Goal: Task Accomplishment & Management: Use online tool/utility

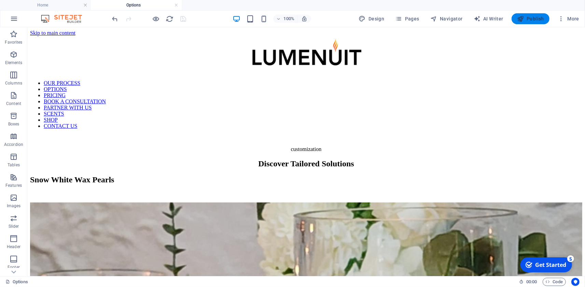
click at [536, 21] on span "Publish" at bounding box center [530, 18] width 27 height 7
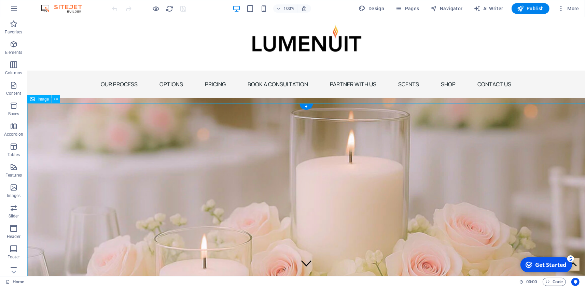
click at [143, 238] on figure at bounding box center [306, 194] width 558 height 192
select select "%"
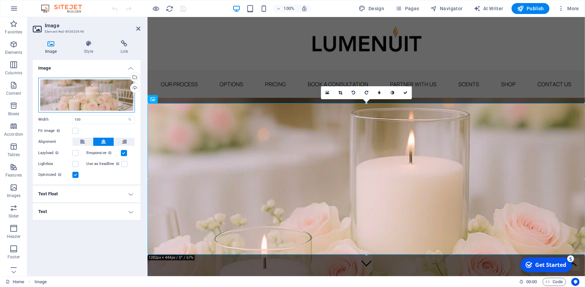
click at [88, 96] on div "Drag files here, click to choose files or select files from Files or our free s…" at bounding box center [86, 95] width 97 height 35
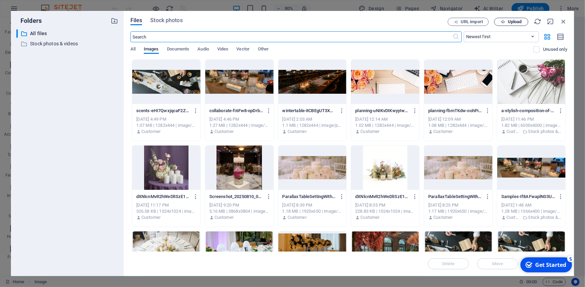
click at [516, 21] on span "Upload" at bounding box center [515, 22] width 14 height 4
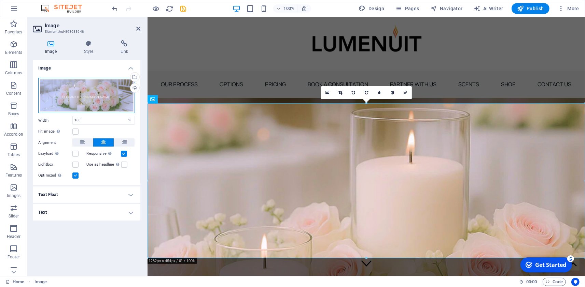
click at [97, 102] on div "Drag files here, click to choose files or select files from Files or our free s…" at bounding box center [86, 96] width 97 height 36
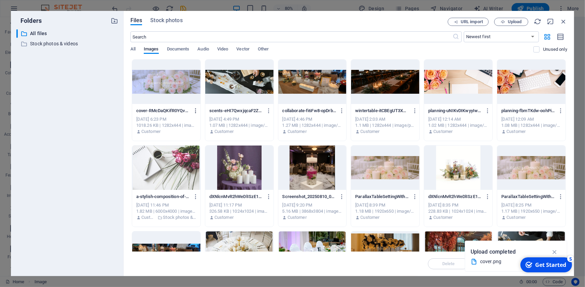
click at [194, 112] on icon "button" at bounding box center [196, 111] width 6 height 6
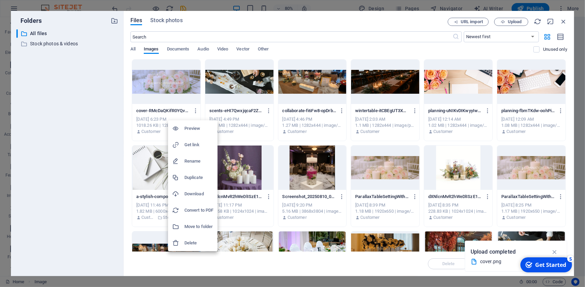
click at [191, 244] on h6 "Delete" at bounding box center [198, 243] width 29 height 8
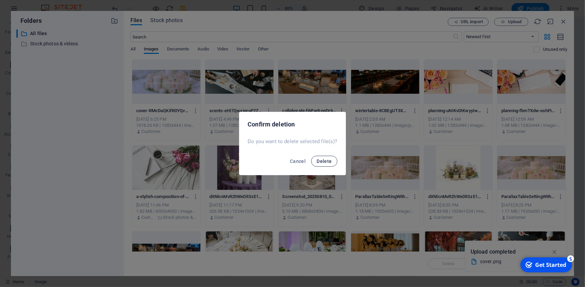
click at [320, 159] on span "Delete" at bounding box center [323, 161] width 15 height 5
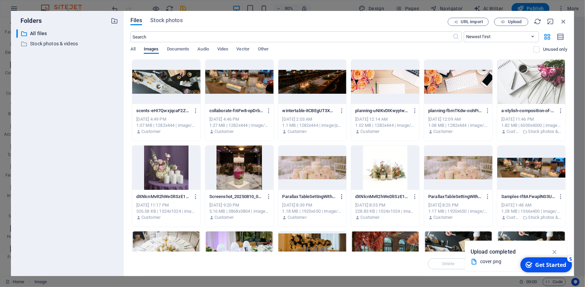
click at [342, 196] on icon "button" at bounding box center [342, 197] width 6 height 6
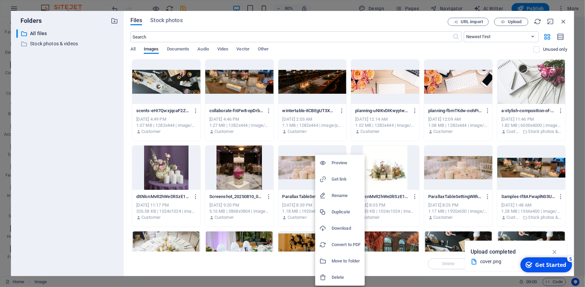
click at [337, 278] on h6 "Delete" at bounding box center [346, 278] width 29 height 8
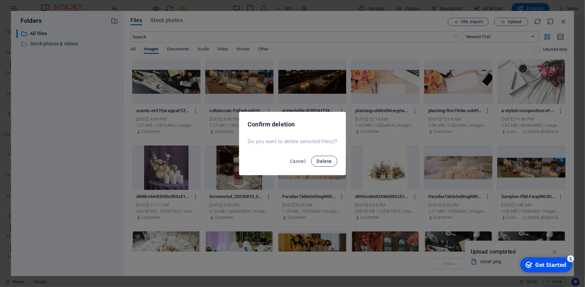
click at [323, 160] on span "Delete" at bounding box center [323, 161] width 15 height 5
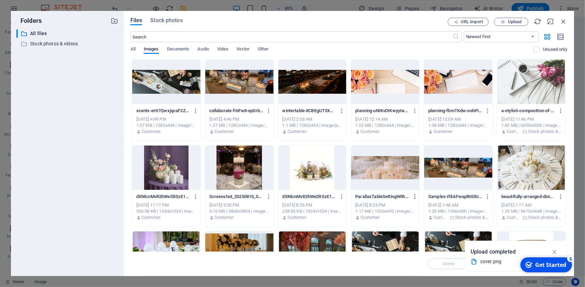
click at [416, 198] on icon "button" at bounding box center [415, 197] width 6 height 6
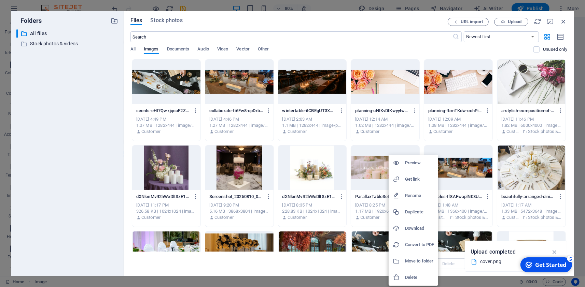
click at [412, 279] on h6 "Delete" at bounding box center [419, 278] width 29 height 8
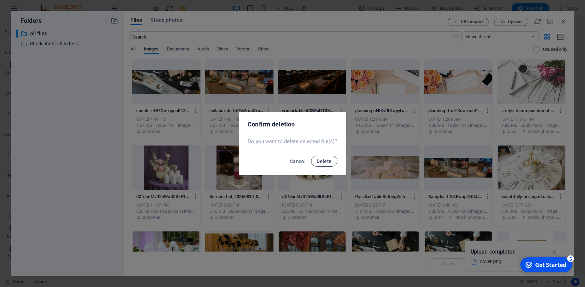
click at [323, 163] on span "Delete" at bounding box center [323, 161] width 15 height 5
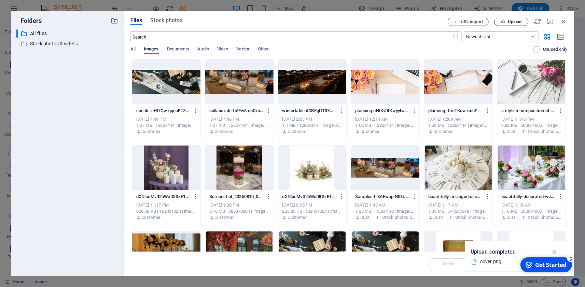
click at [515, 24] on span "Upload" at bounding box center [515, 22] width 14 height 4
click at [512, 22] on span "Upload" at bounding box center [515, 22] width 14 height 4
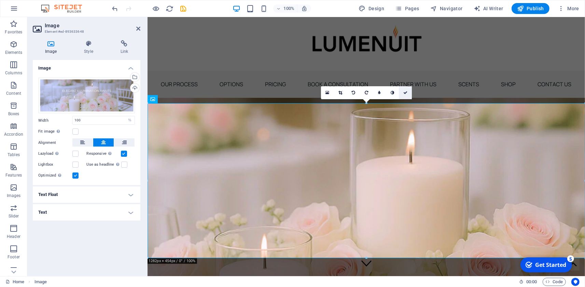
click at [406, 93] on icon at bounding box center [405, 93] width 4 height 4
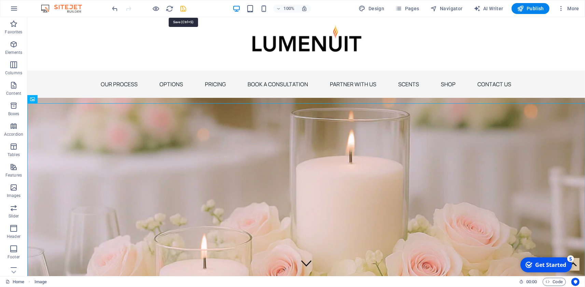
click at [181, 8] on icon "save" at bounding box center [184, 9] width 8 height 8
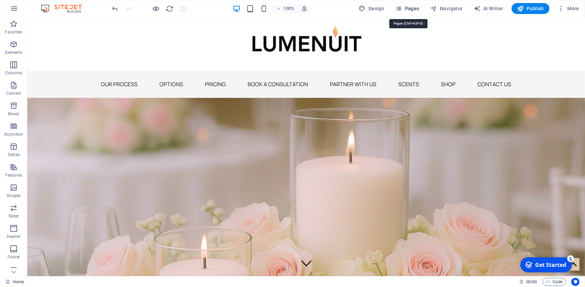
click at [407, 11] on span "Pages" at bounding box center [407, 8] width 24 height 7
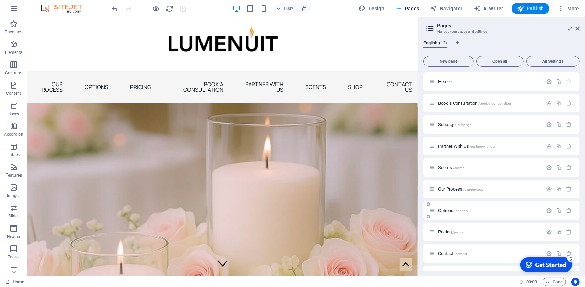
click at [449, 214] on div "Options /options" at bounding box center [486, 211] width 114 height 8
click at [440, 211] on span "Options /options" at bounding box center [452, 210] width 29 height 5
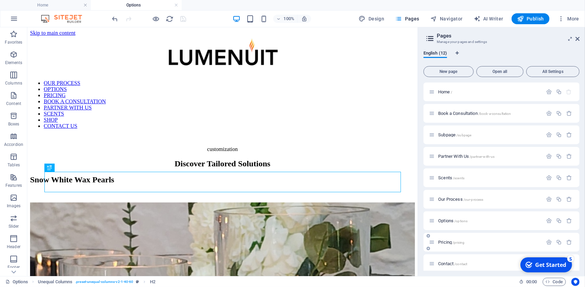
click at [449, 242] on span "Pricing /pricing" at bounding box center [451, 242] width 26 height 5
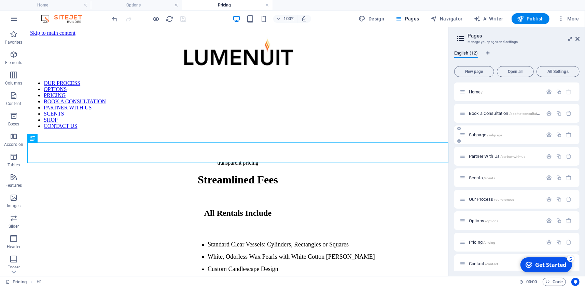
drag, startPoint x: 419, startPoint y: 131, endPoint x: 496, endPoint y: 137, distance: 77.4
click at [496, 137] on aside "Pages Manage your pages and settings English (12) New page Open all All Setting…" at bounding box center [516, 151] width 137 height 249
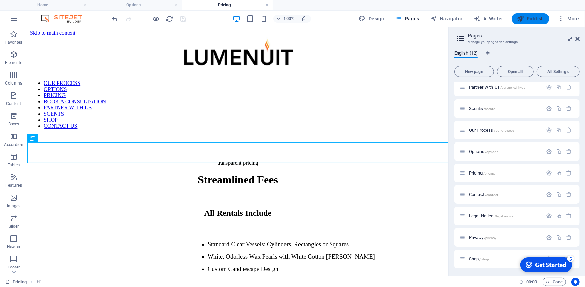
click at [524, 17] on icon "button" at bounding box center [520, 18] width 7 height 7
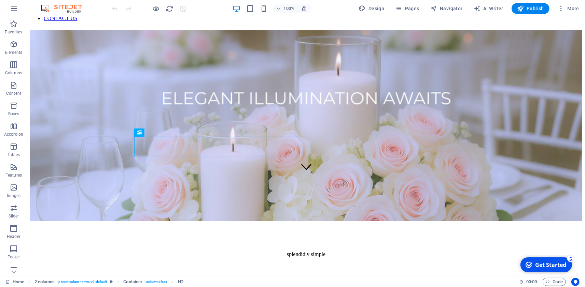
scroll to position [285, 0]
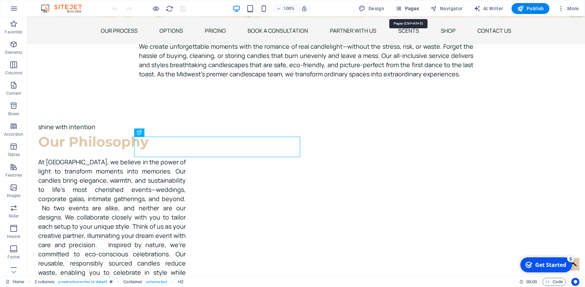
click at [414, 7] on span "Pages" at bounding box center [407, 8] width 24 height 7
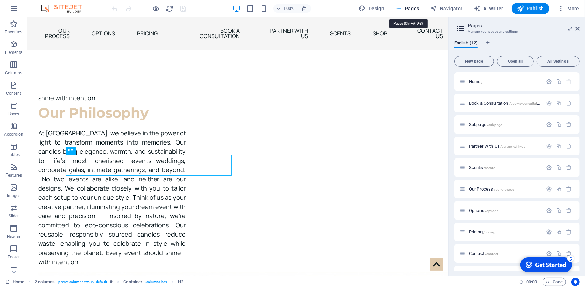
scroll to position [238, 0]
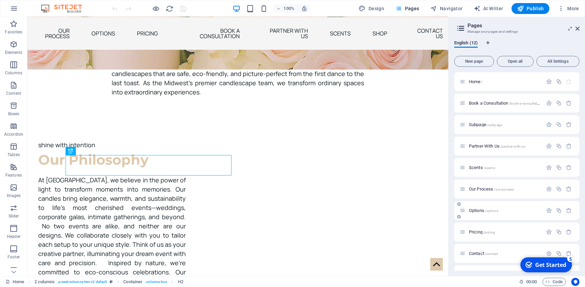
click at [476, 214] on div "Options /options" at bounding box center [501, 211] width 83 height 8
click at [475, 211] on span "Options /options" at bounding box center [483, 210] width 29 height 5
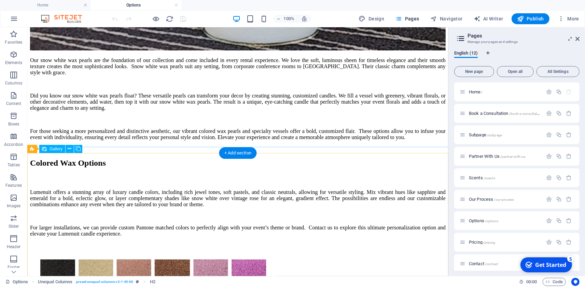
scroll to position [930, 0]
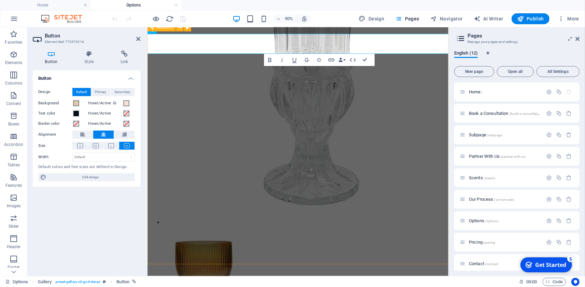
scroll to position [1173, 0]
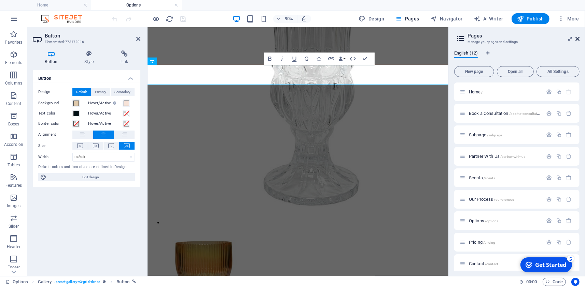
click at [576, 40] on icon at bounding box center [577, 38] width 4 height 5
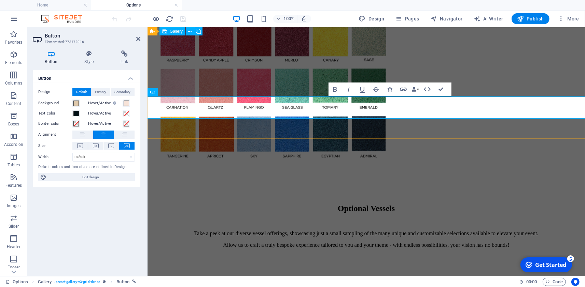
scroll to position [912, 0]
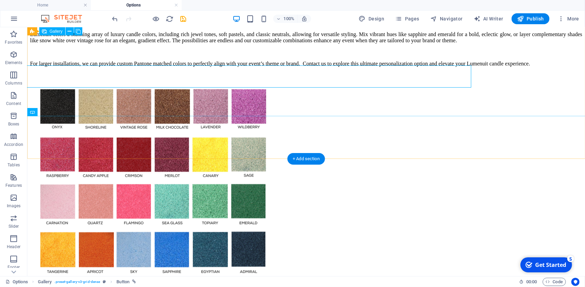
scroll to position [943, 0]
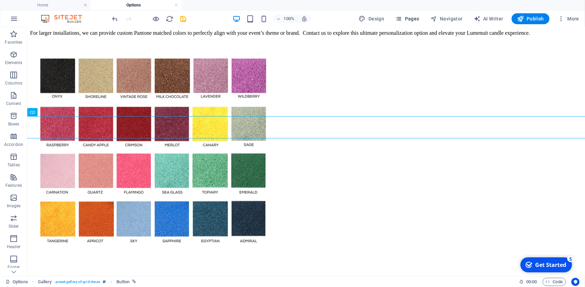
click at [408, 19] on span "Pages" at bounding box center [407, 18] width 24 height 7
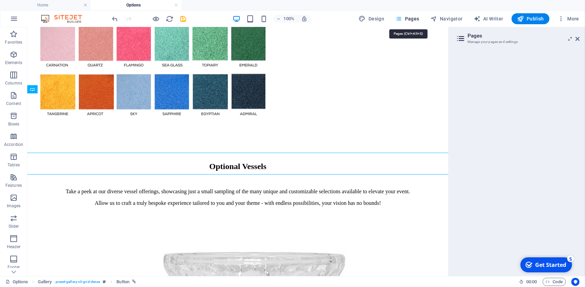
scroll to position [906, 0]
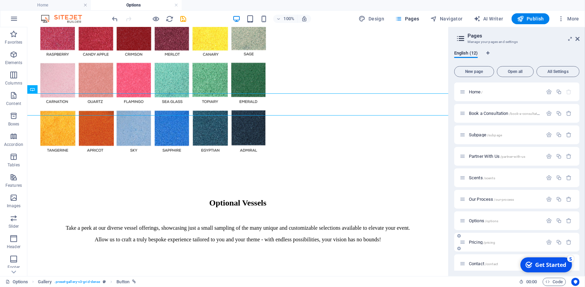
click at [483, 244] on span "Pricing /pricing" at bounding box center [482, 242] width 26 height 5
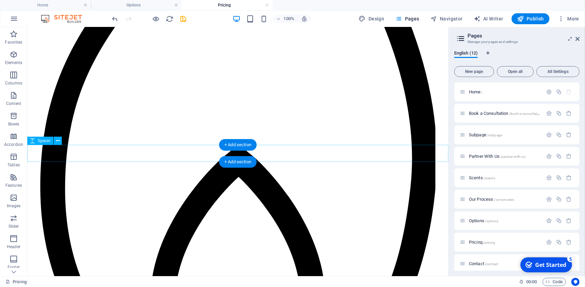
scroll to position [552, 0]
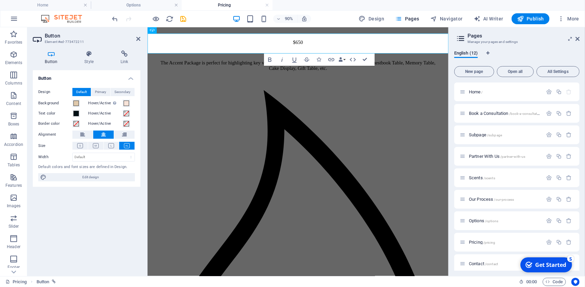
scroll to position [896, 0]
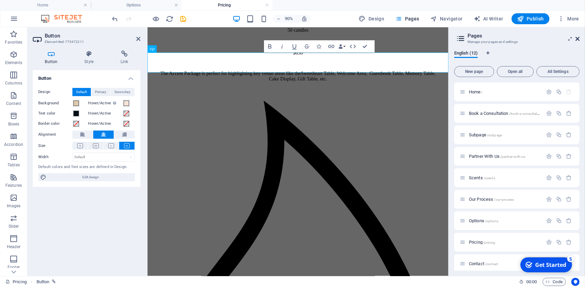
click at [577, 40] on icon at bounding box center [577, 38] width 4 height 5
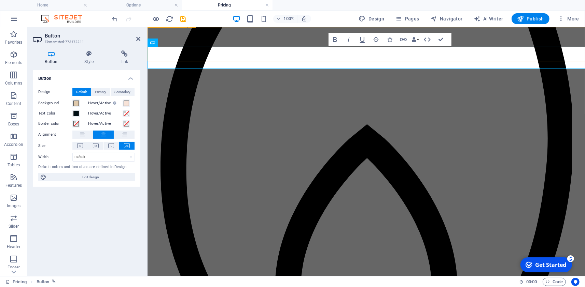
scroll to position [629, 0]
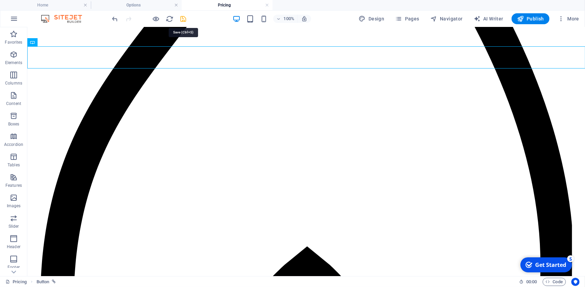
click at [186, 20] on icon "save" at bounding box center [184, 19] width 8 height 8
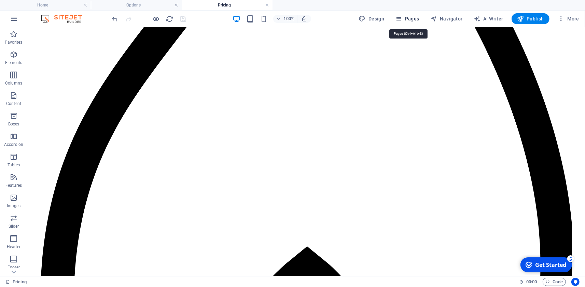
click at [415, 19] on span "Pages" at bounding box center [407, 18] width 24 height 7
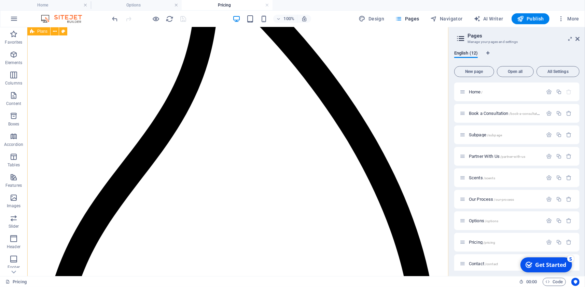
scroll to position [353, 0]
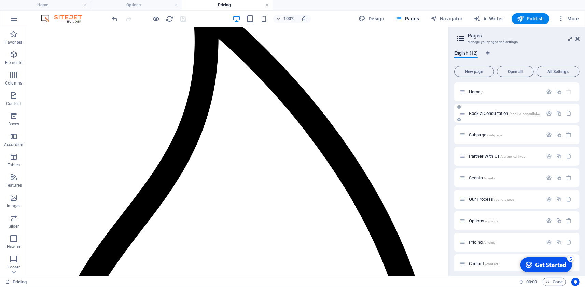
click at [489, 113] on span "Book a Consultation /book-a-consultation" at bounding box center [505, 113] width 73 height 5
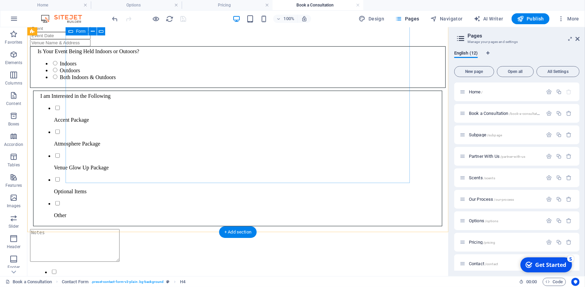
scroll to position [481, 0]
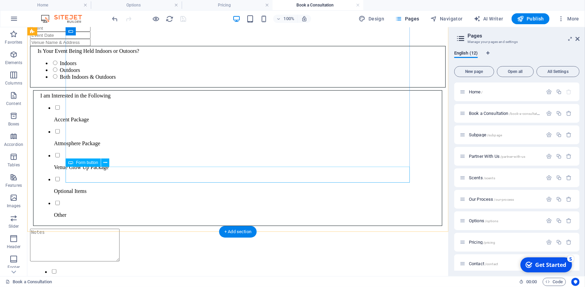
select select "%"
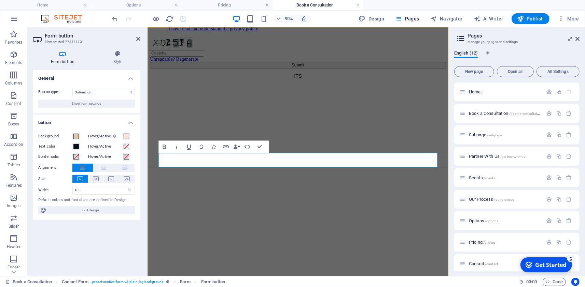
scroll to position [705, 0]
click at [577, 38] on icon at bounding box center [577, 38] width 4 height 5
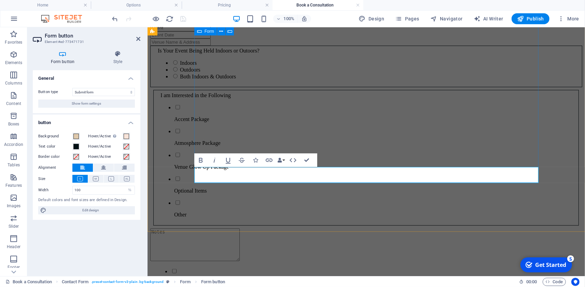
scroll to position [486, 0]
type button "Submit"
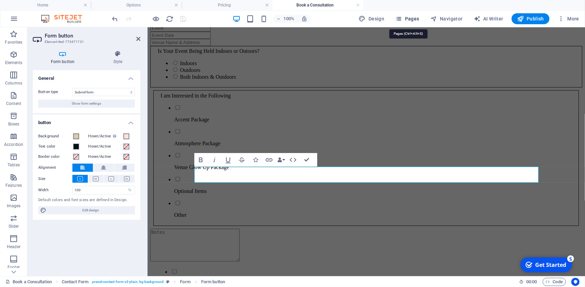
click at [406, 21] on span "Pages" at bounding box center [407, 18] width 24 height 7
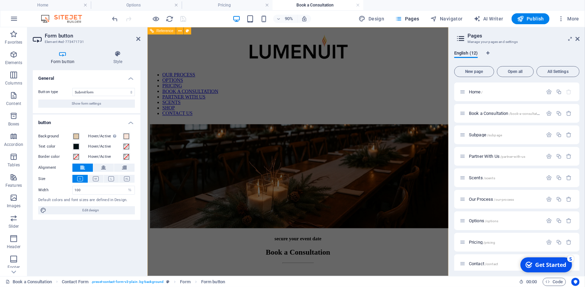
scroll to position [0, 0]
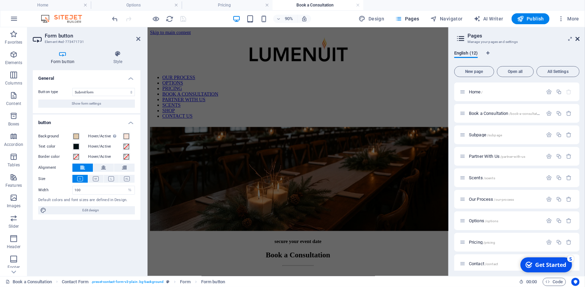
click at [578, 39] on icon at bounding box center [577, 38] width 4 height 5
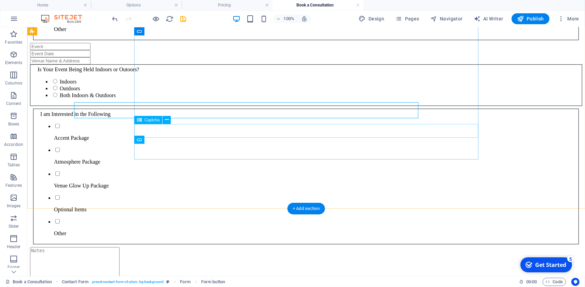
scroll to position [551, 0]
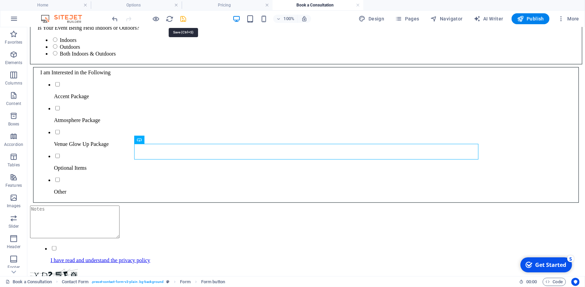
click at [185, 19] on icon "save" at bounding box center [184, 19] width 8 height 8
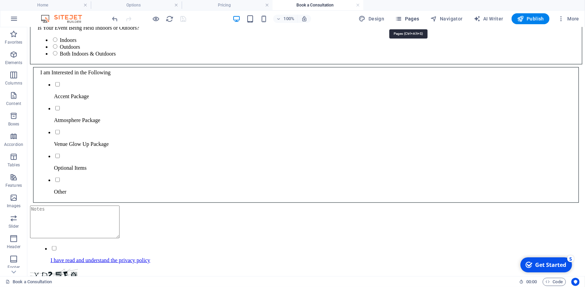
click at [409, 18] on span "Pages" at bounding box center [407, 18] width 24 height 7
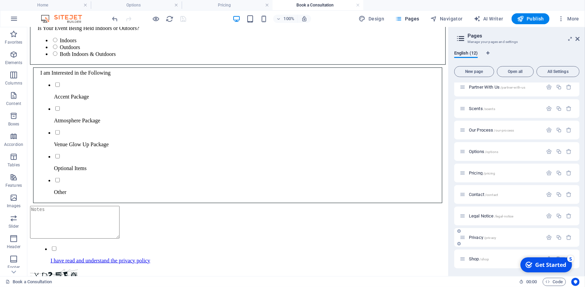
scroll to position [0, 0]
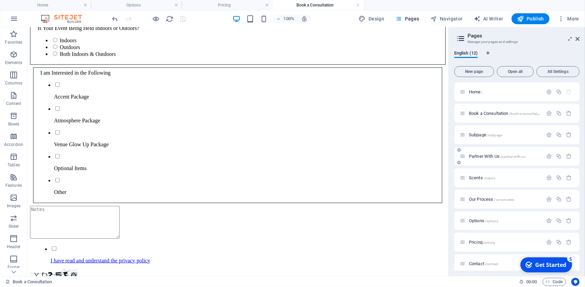
click at [487, 158] on span "Partner With Us /partner-with-us" at bounding box center [497, 156] width 56 height 5
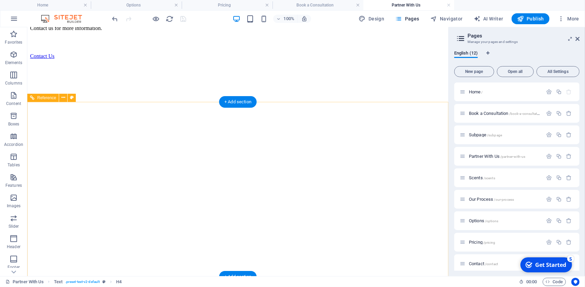
scroll to position [362, 0]
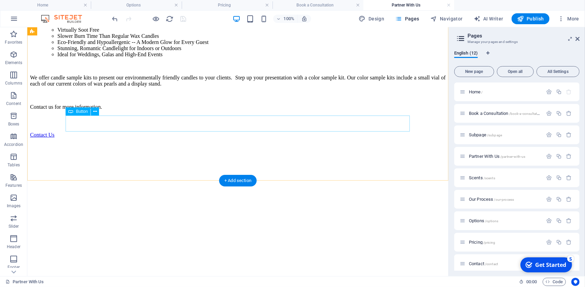
click at [88, 132] on div "Contact Us" at bounding box center [238, 135] width 416 height 6
click at [85, 115] on div "Button" at bounding box center [78, 112] width 25 height 8
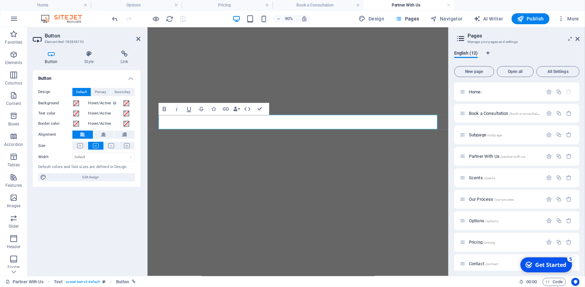
scroll to position [587, 0]
click at [106, 130] on div "Design Default Primary Secondary Background Hover/Active Switch to preview mode…" at bounding box center [87, 135] width 108 height 105
click at [105, 136] on icon at bounding box center [103, 135] width 5 height 8
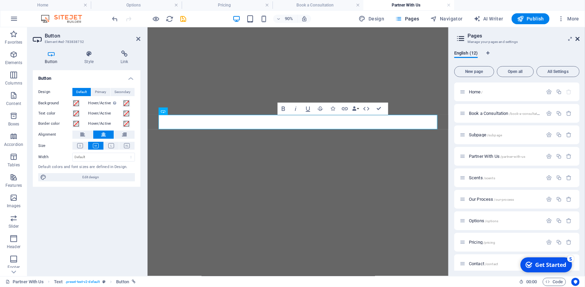
click at [577, 40] on icon at bounding box center [577, 38] width 4 height 5
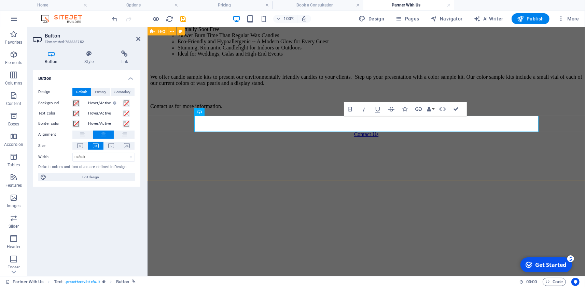
scroll to position [368, 0]
click at [368, 131] on link "Contact Us" at bounding box center [366, 134] width 25 height 6
click at [378, 131] on link "Contact Us" at bounding box center [366, 134] width 25 height 6
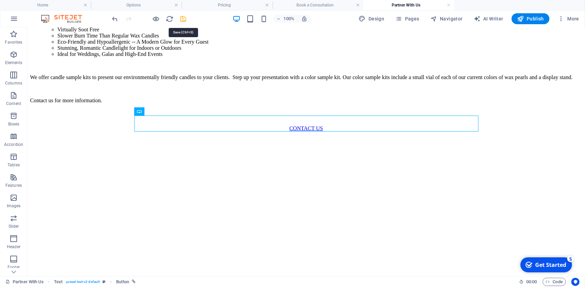
click at [186, 18] on icon "save" at bounding box center [184, 19] width 8 height 8
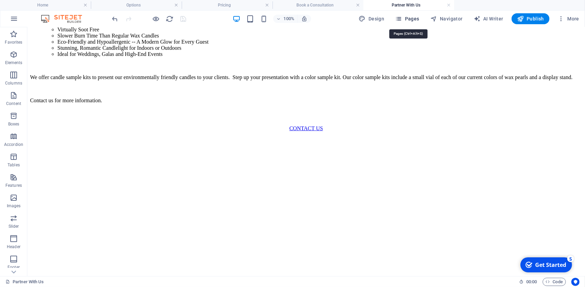
click at [411, 20] on span "Pages" at bounding box center [407, 18] width 24 height 7
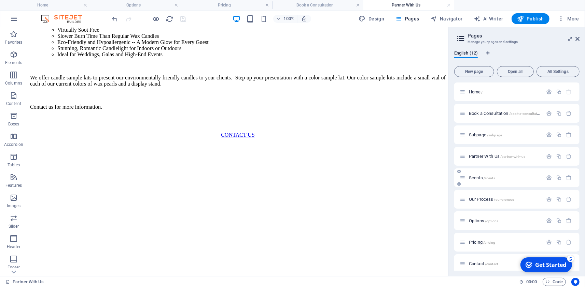
click at [479, 173] on div "Scents /scents" at bounding box center [516, 178] width 125 height 19
click at [479, 177] on span "Scents /scents" at bounding box center [482, 177] width 26 height 5
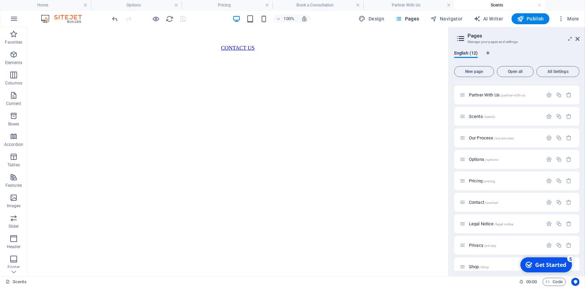
scroll to position [69, 0]
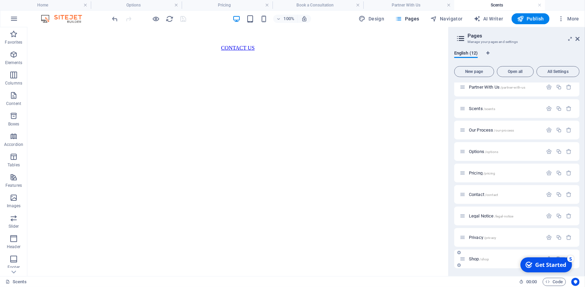
click at [471, 257] on div "Shop /shop" at bounding box center [501, 259] width 83 height 8
click at [477, 261] on span "Shop /shop" at bounding box center [479, 259] width 20 height 5
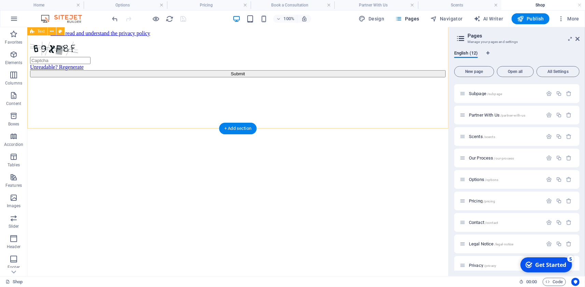
scroll to position [75, 0]
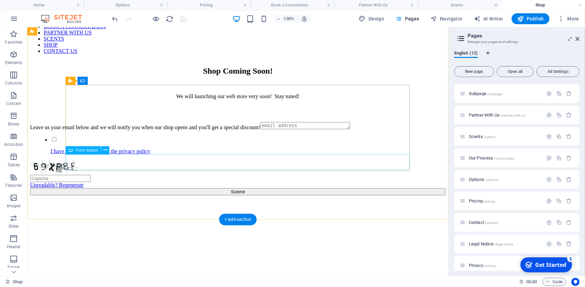
click at [247, 188] on div "Submit" at bounding box center [238, 191] width 416 height 7
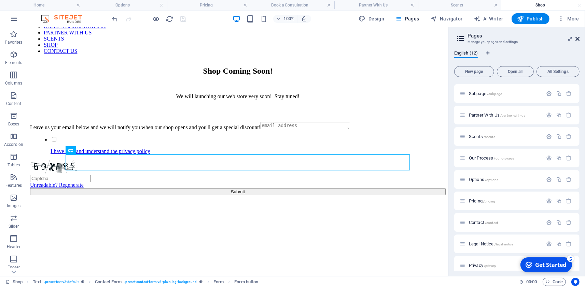
click at [578, 38] on icon at bounding box center [577, 38] width 4 height 5
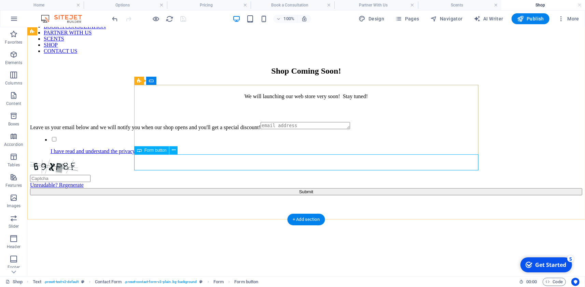
click at [328, 188] on div "Submit" at bounding box center [306, 191] width 552 height 7
click at [320, 188] on div "Submit" at bounding box center [306, 191] width 552 height 7
select select "%"
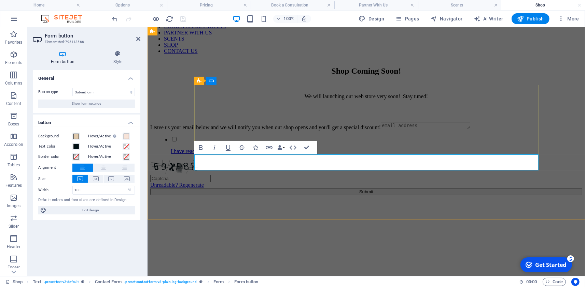
type button "Submit"
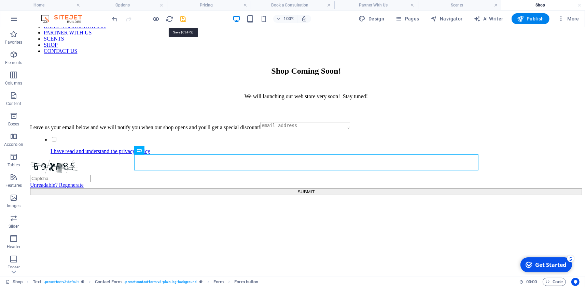
click at [183, 19] on icon "save" at bounding box center [184, 19] width 8 height 8
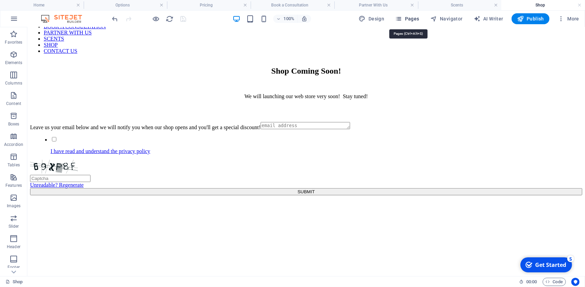
click at [406, 21] on span "Pages" at bounding box center [407, 18] width 24 height 7
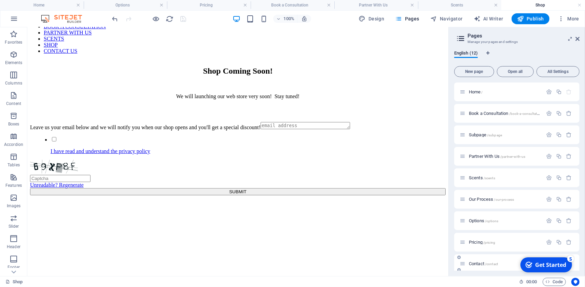
click at [475, 269] on div "Contact /contact" at bounding box center [516, 264] width 125 height 19
click at [475, 263] on span "Contact /contact" at bounding box center [483, 264] width 29 height 5
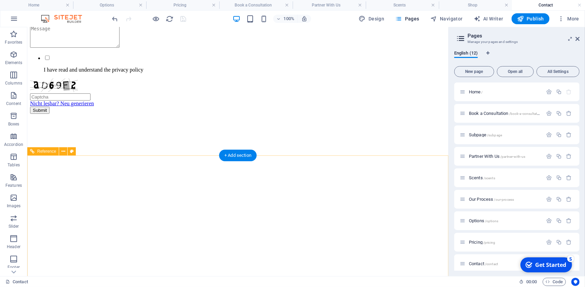
scroll to position [288, 0]
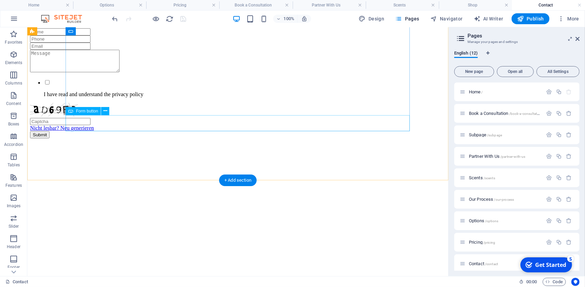
click at [235, 131] on div "Submit" at bounding box center [238, 134] width 416 height 7
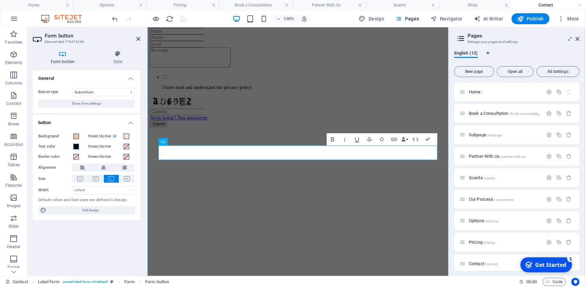
scroll to position [485, 0]
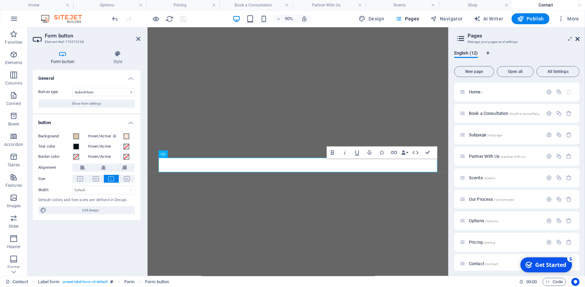
click at [578, 41] on icon at bounding box center [577, 38] width 4 height 5
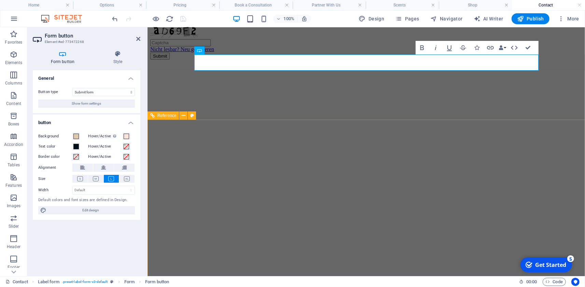
scroll to position [209, 0]
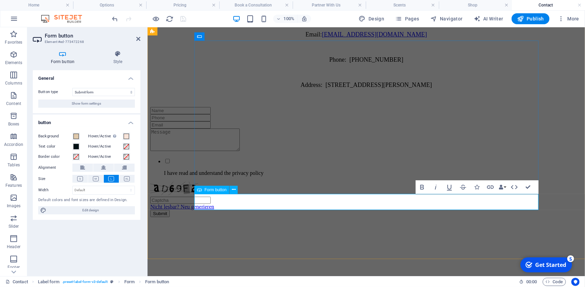
click at [169, 210] on button "Submit" at bounding box center [159, 213] width 19 height 7
type button "Submit"
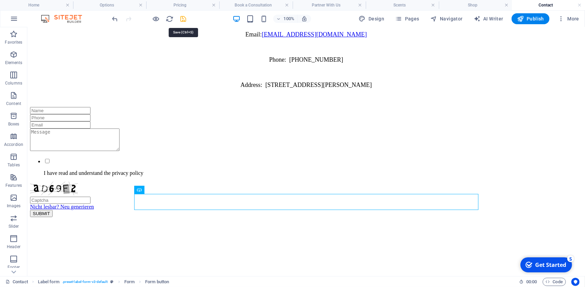
click at [182, 17] on icon "save" at bounding box center [184, 19] width 8 height 8
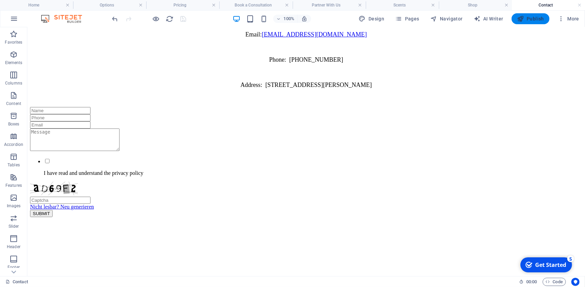
click at [529, 18] on span "Publish" at bounding box center [530, 18] width 27 height 7
